Goal: Transaction & Acquisition: Purchase product/service

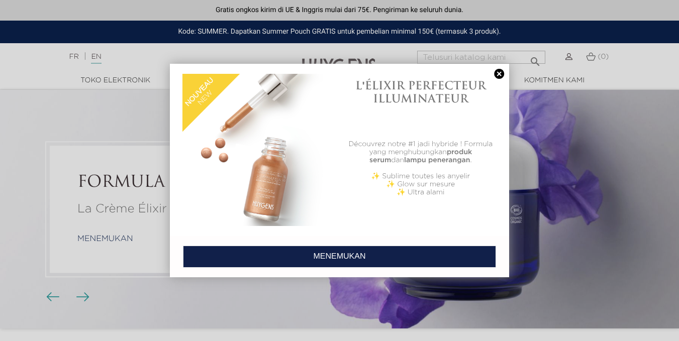
click at [317, 310] on div at bounding box center [339, 170] width 679 height 341
click at [498, 72] on link at bounding box center [499, 74] width 14 height 11
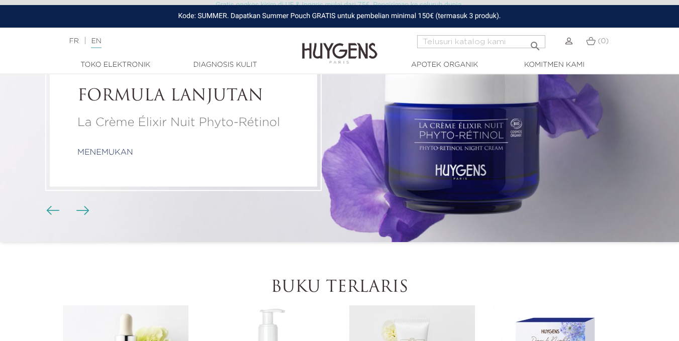
scroll to position [102, 0]
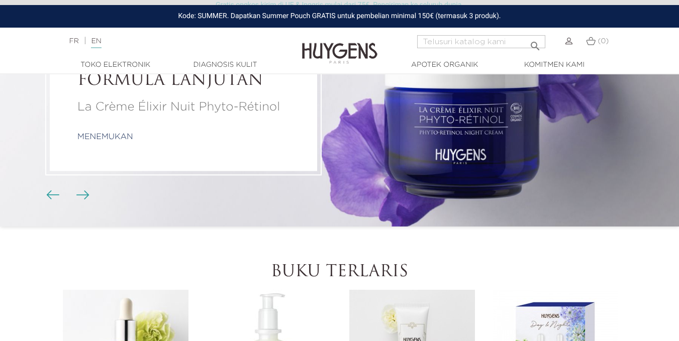
click at [424, 123] on li "FORMULA LANJUTAN La Crème Élixir Nuit Phyto-Rétinol menemukan" at bounding box center [339, 107] width 679 height 239
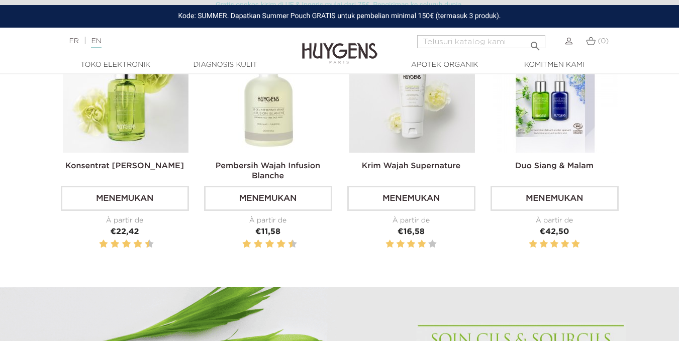
scroll to position [366, 0]
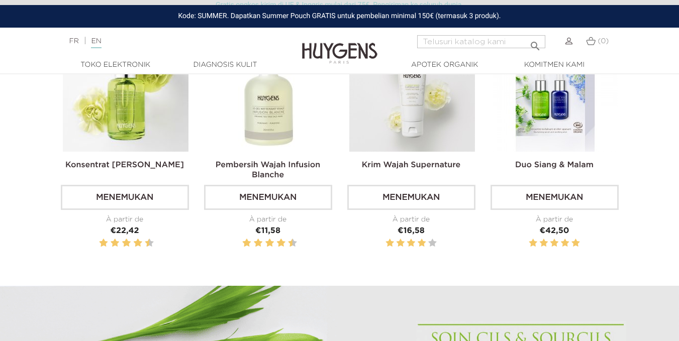
click at [279, 115] on img at bounding box center [269, 89] width 126 height 126
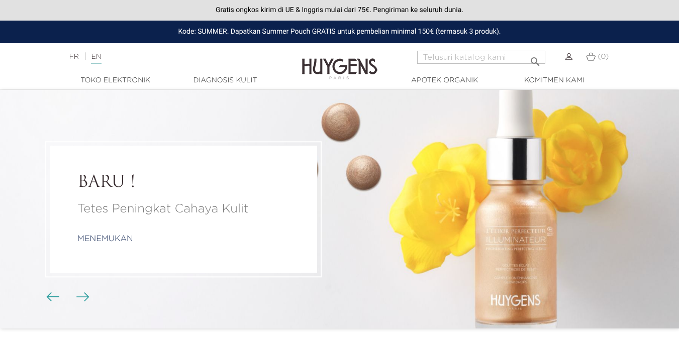
click at [568, 59] on img at bounding box center [568, 56] width 7 height 7
